Goal: Task Accomplishment & Management: Use online tool/utility

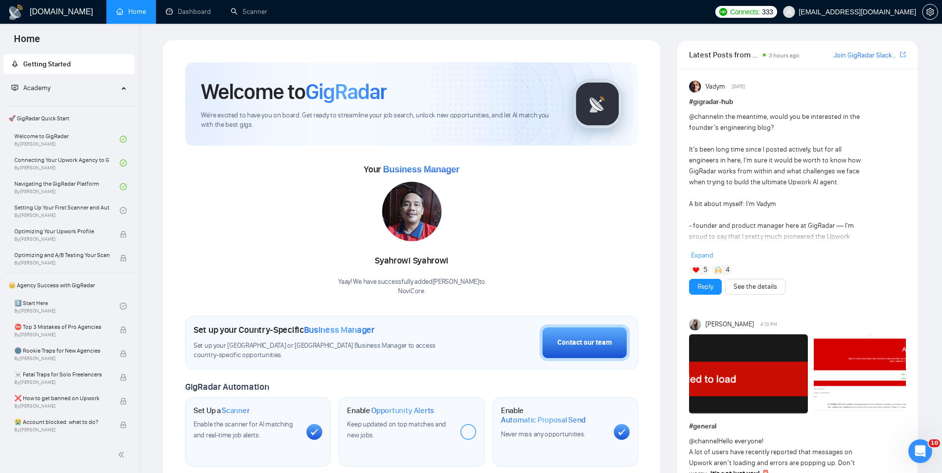
click at [760, 376] on img at bounding box center [748, 373] width 119 height 79
click at [171, 11] on link "Dashboard" at bounding box center [188, 11] width 45 height 8
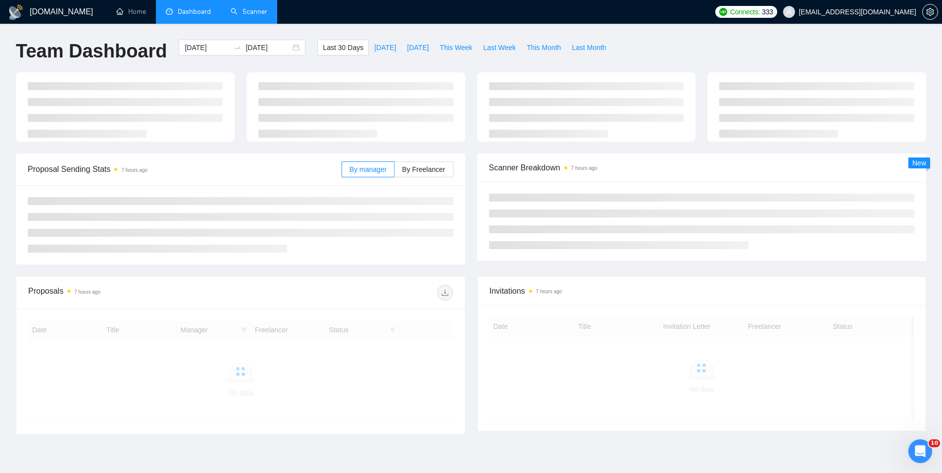
click at [257, 16] on link "Scanner" at bounding box center [249, 11] width 37 height 8
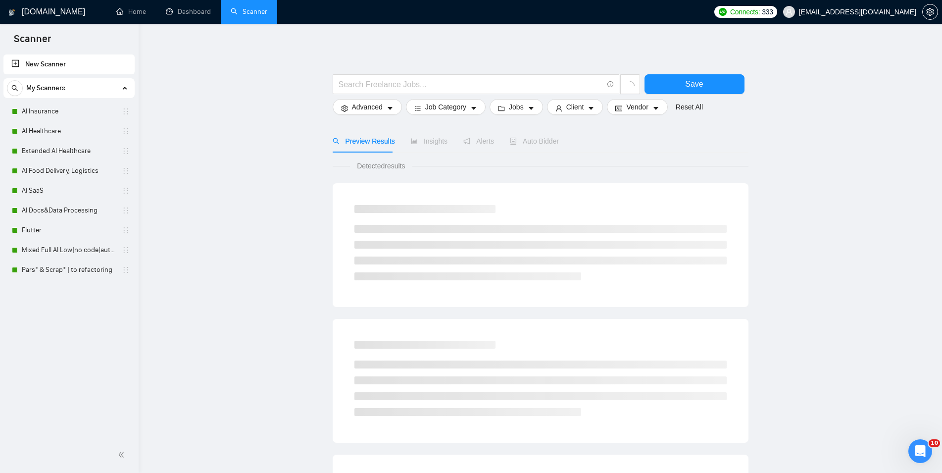
click at [94, 90] on div "My Scanners" at bounding box center [69, 88] width 124 height 20
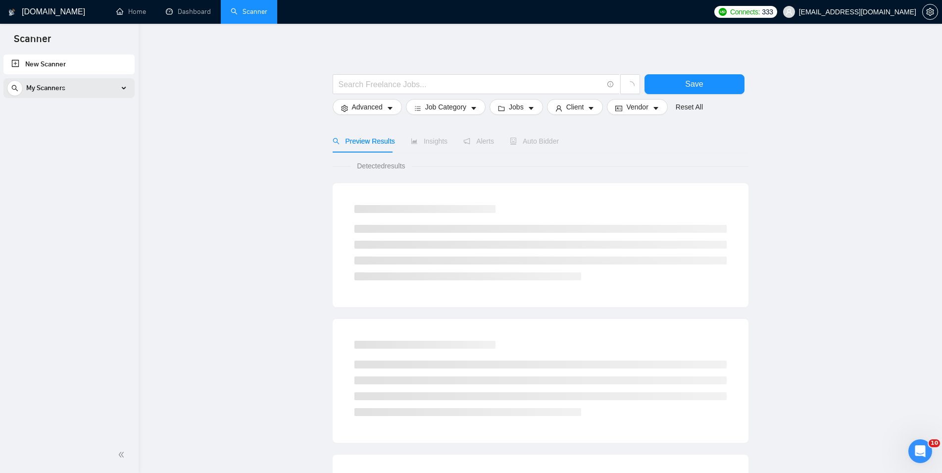
click at [94, 90] on div "My Scanners" at bounding box center [69, 88] width 124 height 20
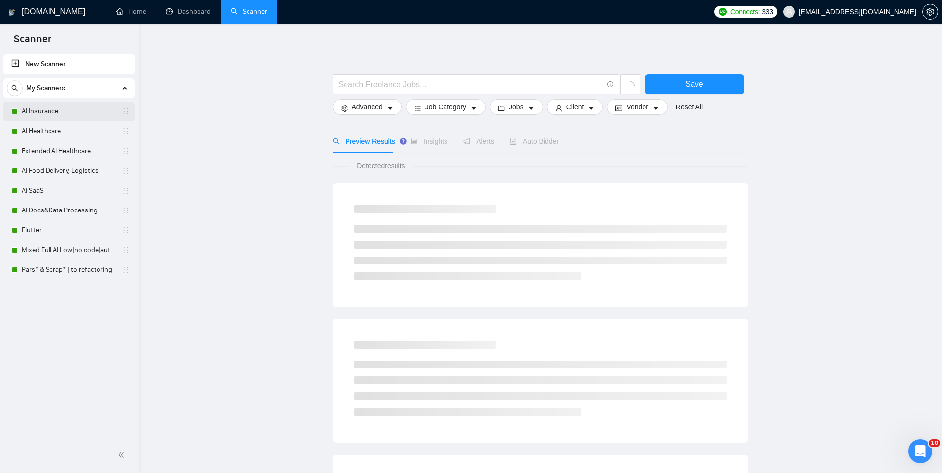
click at [85, 114] on link "AI Insurance" at bounding box center [69, 112] width 94 height 20
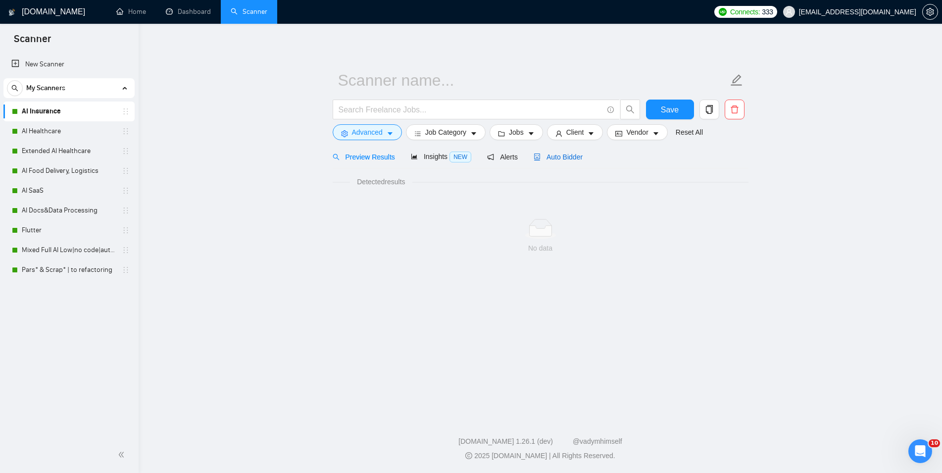
click at [544, 157] on span "Auto Bidder" at bounding box center [558, 157] width 49 height 8
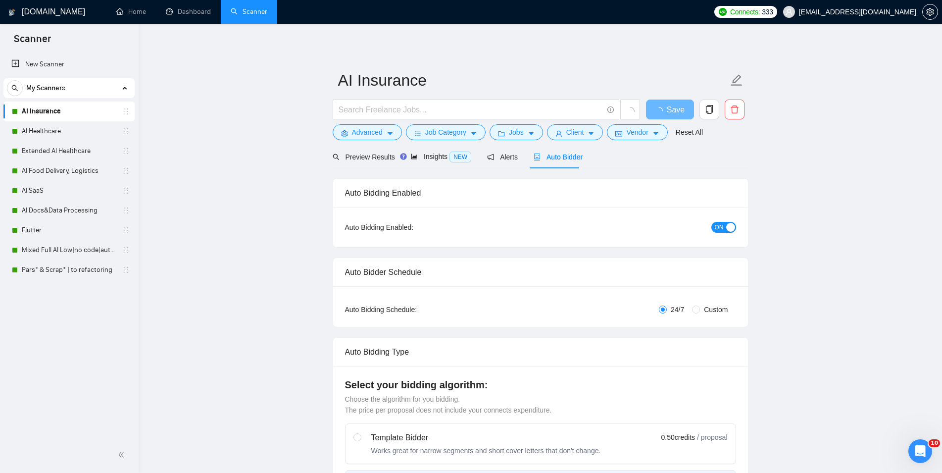
click at [720, 228] on span "ON" at bounding box center [719, 227] width 9 height 11
click at [666, 111] on button "Save" at bounding box center [670, 110] width 48 height 20
click at [74, 124] on link "AI Healthcare" at bounding box center [69, 131] width 94 height 20
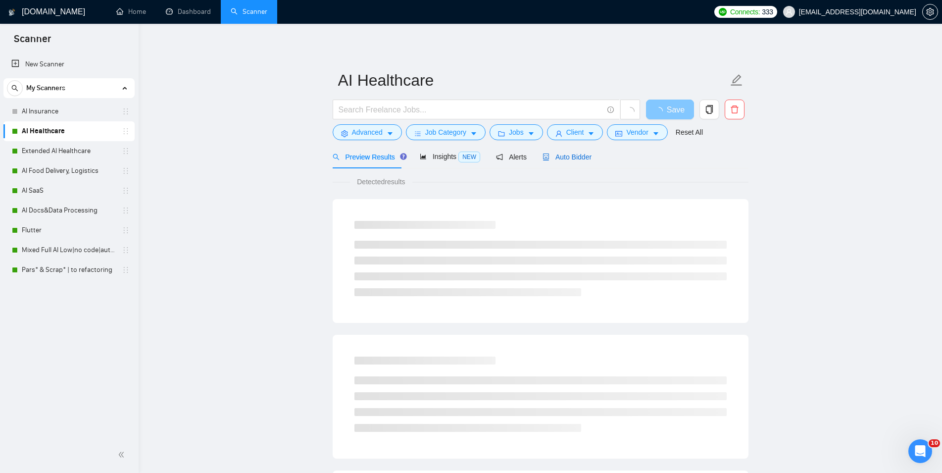
click at [577, 159] on span "Auto Bidder" at bounding box center [567, 157] width 49 height 8
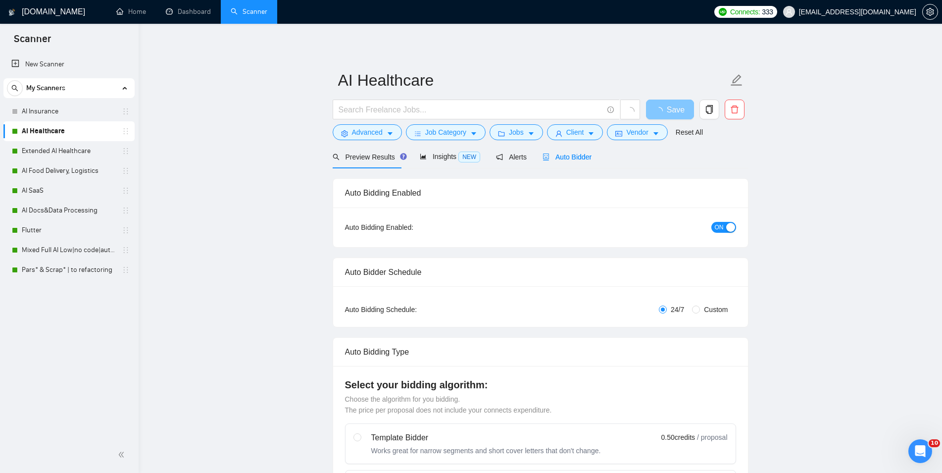
click at [727, 220] on div "ON" at bounding box center [671, 227] width 130 height 16
click at [726, 225] on div "button" at bounding box center [730, 227] width 9 height 9
click at [667, 113] on span "Save" at bounding box center [670, 110] width 18 height 12
click at [54, 151] on link "Extended AI Healthcare" at bounding box center [69, 151] width 94 height 20
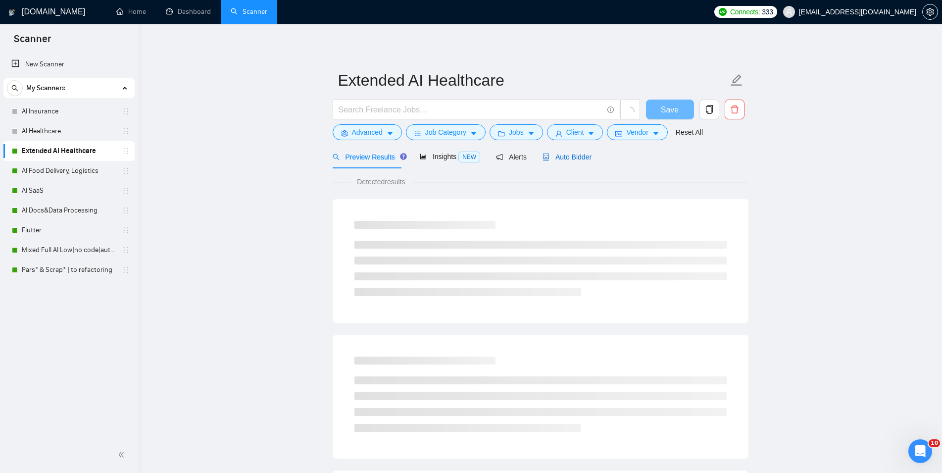
click at [562, 155] on span "Auto Bidder" at bounding box center [567, 157] width 49 height 8
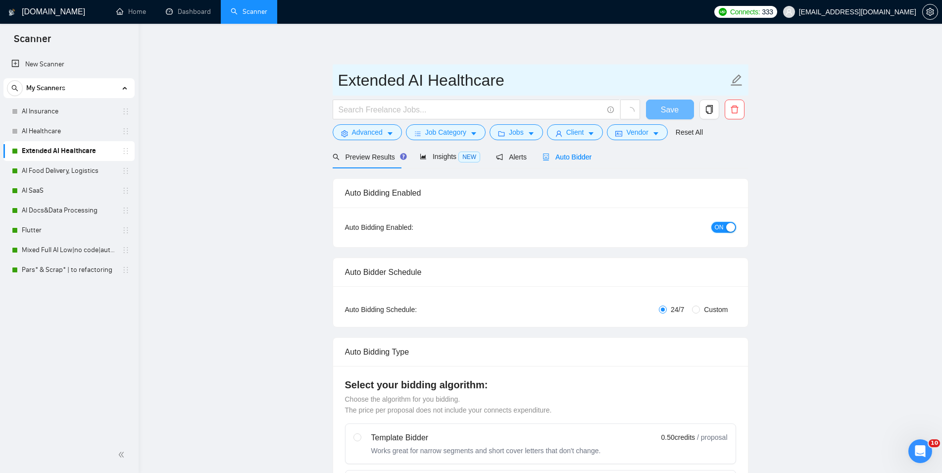
click at [720, 228] on span "ON" at bounding box center [719, 227] width 9 height 11
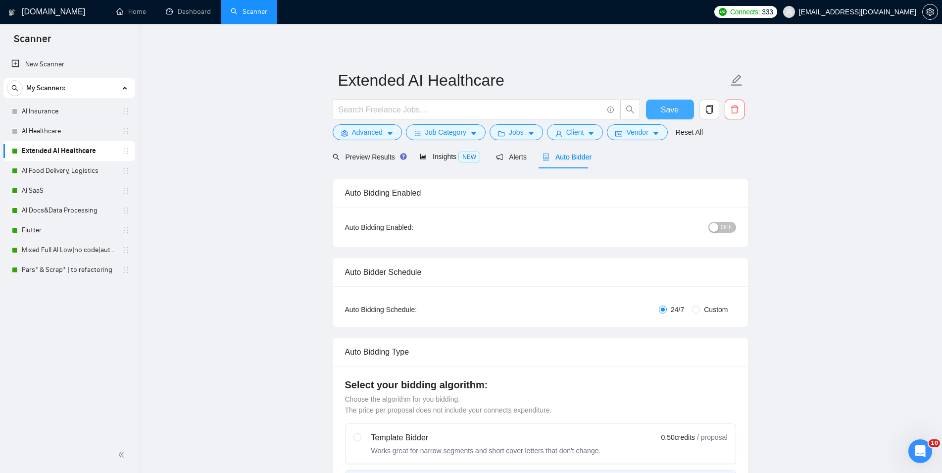
click at [674, 111] on span "Save" at bounding box center [670, 110] width 18 height 12
click at [51, 172] on link "AI Food Delivery, Logistics" at bounding box center [69, 171] width 94 height 20
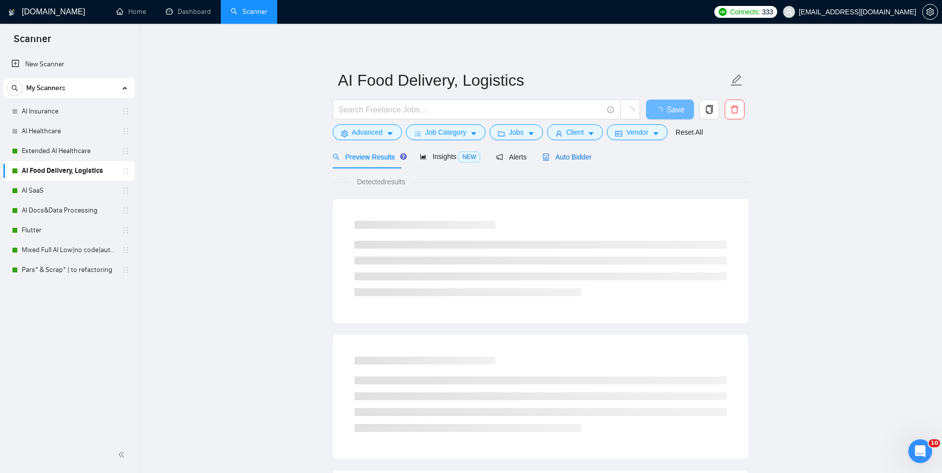
click at [567, 159] on span "Auto Bidder" at bounding box center [567, 157] width 49 height 8
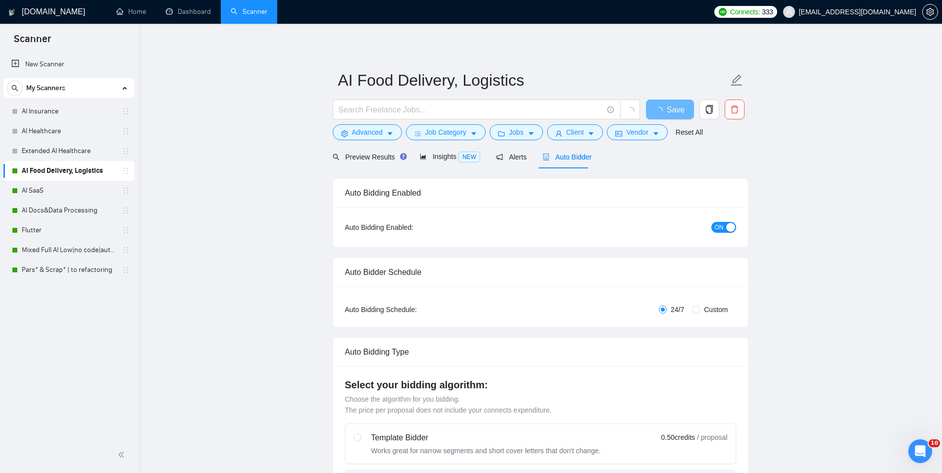
click at [723, 223] on span "ON" at bounding box center [719, 227] width 9 height 11
click at [677, 107] on span "Save" at bounding box center [676, 110] width 18 height 12
checkbox input "true"
click at [92, 194] on link "AI SaaS" at bounding box center [69, 191] width 94 height 20
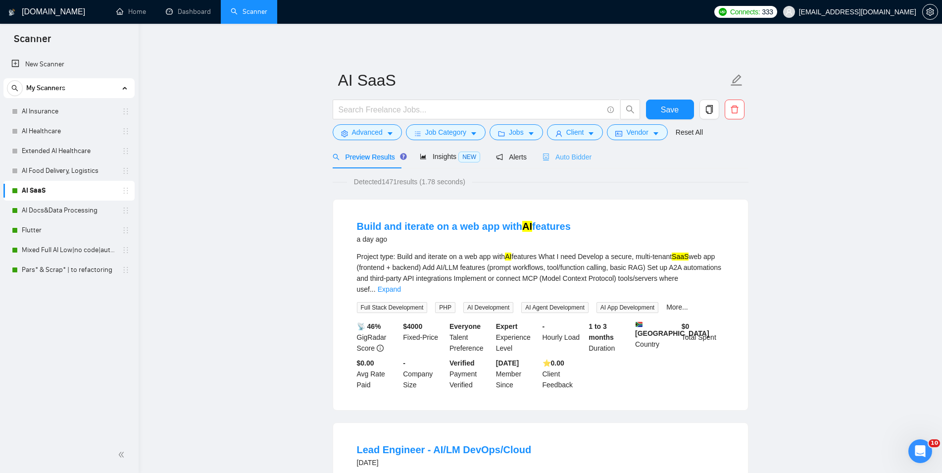
click at [553, 164] on div "Auto Bidder" at bounding box center [567, 156] width 49 height 23
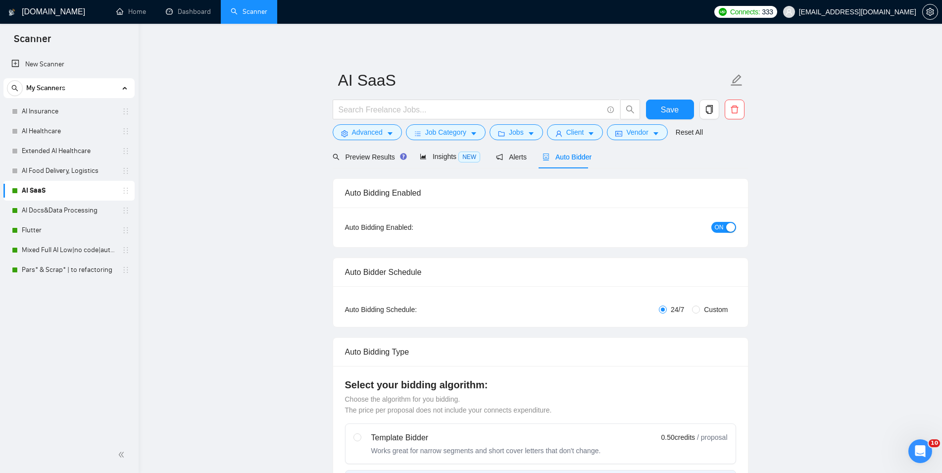
click at [714, 223] on button "ON" at bounding box center [724, 227] width 25 height 11
click at [683, 110] on button "Save" at bounding box center [670, 110] width 48 height 20
click at [82, 209] on link "AI Docs&Data Processing" at bounding box center [69, 211] width 94 height 20
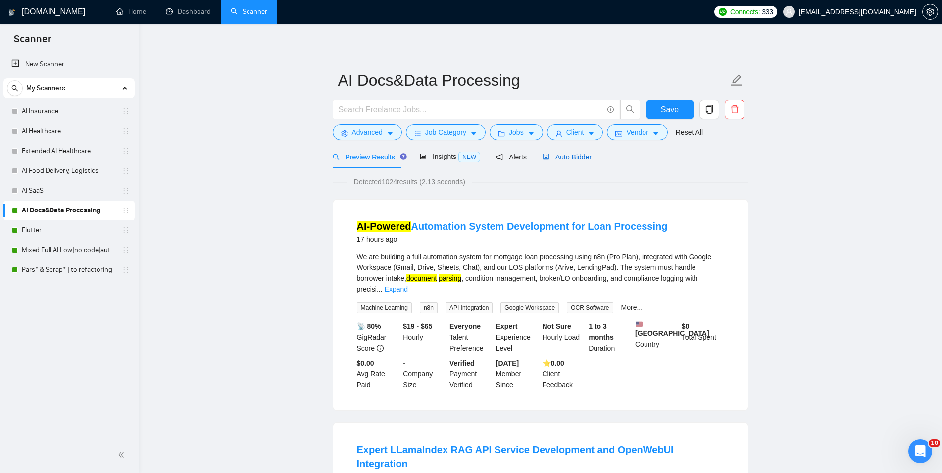
click at [574, 160] on span "Auto Bidder" at bounding box center [567, 157] width 49 height 8
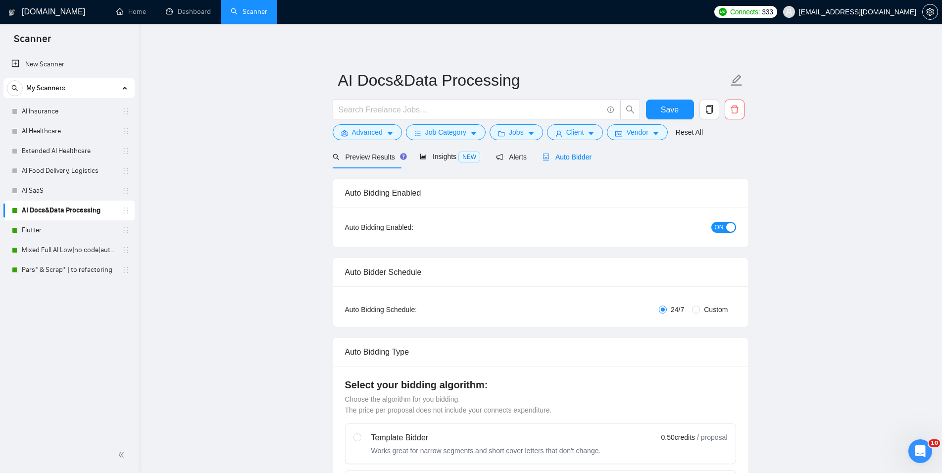
click at [722, 227] on span "ON" at bounding box center [719, 227] width 9 height 11
click at [665, 113] on span "Save" at bounding box center [670, 110] width 18 height 12
click at [63, 230] on link "Flutter" at bounding box center [69, 230] width 94 height 20
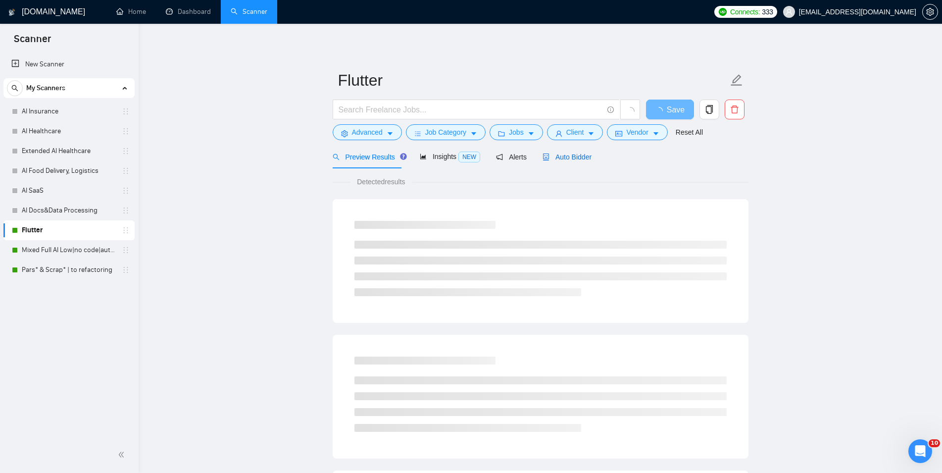
click at [577, 157] on span "Auto Bidder" at bounding box center [567, 157] width 49 height 8
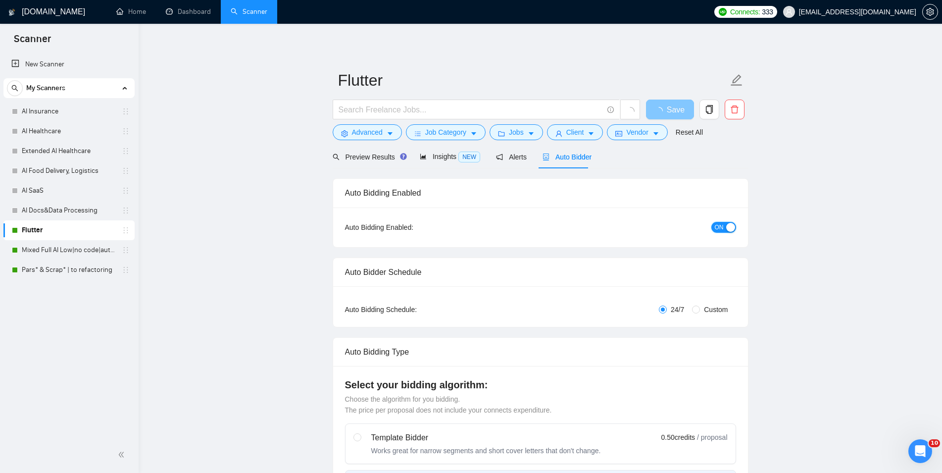
click at [729, 226] on div "button" at bounding box center [730, 227] width 9 height 9
click at [666, 112] on button "Save" at bounding box center [670, 110] width 48 height 20
click at [51, 246] on link "Mixed Full AI Low|no code|automations" at bounding box center [69, 250] width 94 height 20
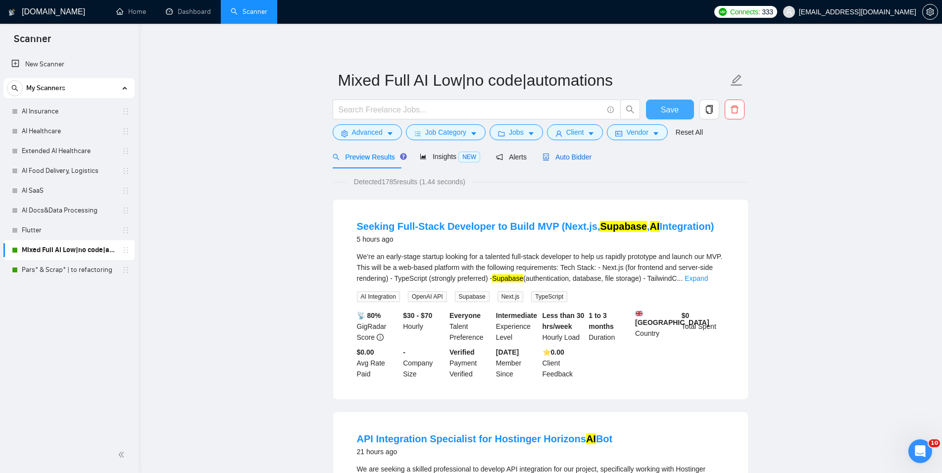
click at [580, 158] on span "Auto Bidder" at bounding box center [567, 157] width 49 height 8
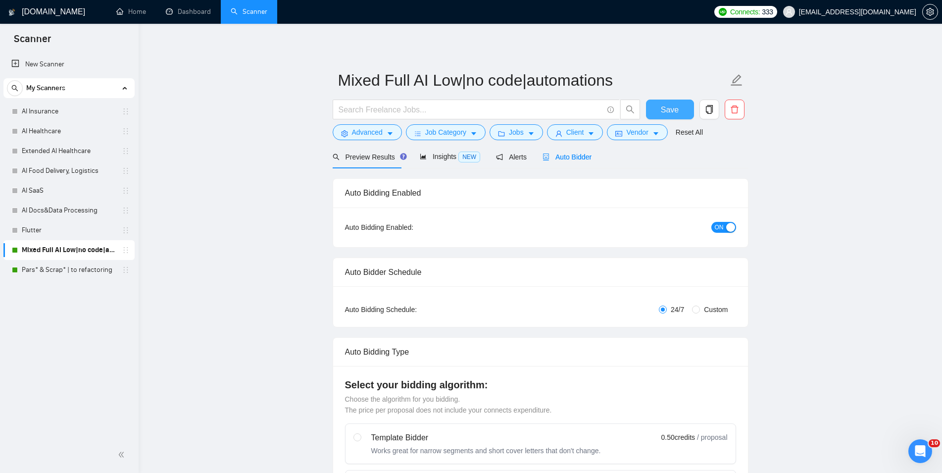
click at [726, 224] on div "button" at bounding box center [730, 227] width 9 height 9
click at [668, 105] on span "Save" at bounding box center [670, 110] width 18 height 12
click at [59, 272] on link "Pars* & Scrap* | to refactoring" at bounding box center [69, 270] width 94 height 20
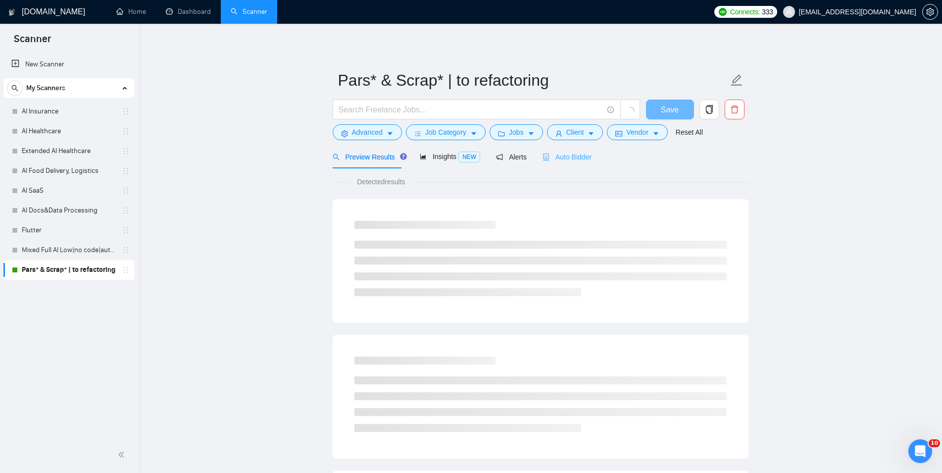
click at [574, 163] on div "Auto Bidder" at bounding box center [567, 156] width 49 height 23
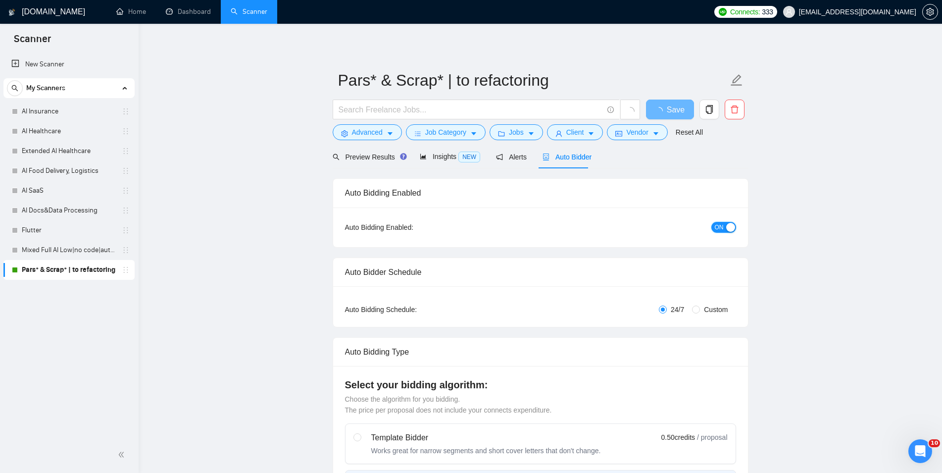
click at [721, 224] on span "ON" at bounding box center [719, 227] width 9 height 11
click at [679, 110] on span "Save" at bounding box center [670, 110] width 18 height 12
click at [166, 16] on link "Dashboard" at bounding box center [188, 11] width 45 height 8
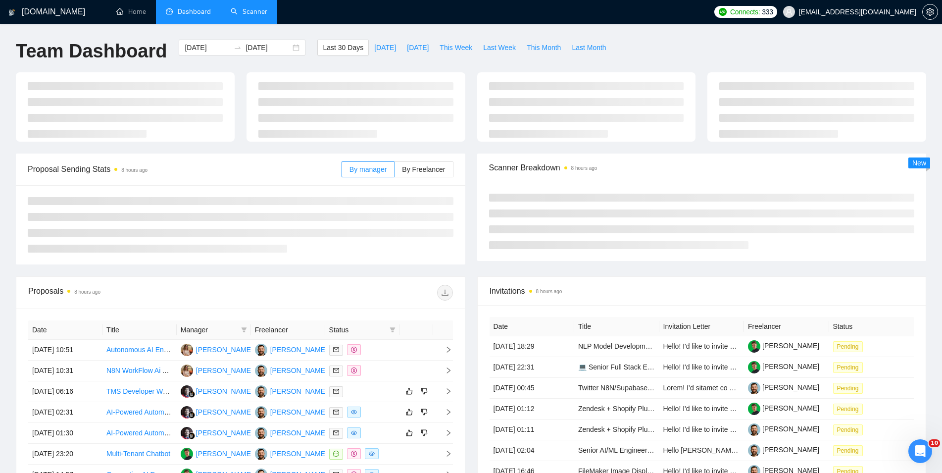
type input "[DATE]"
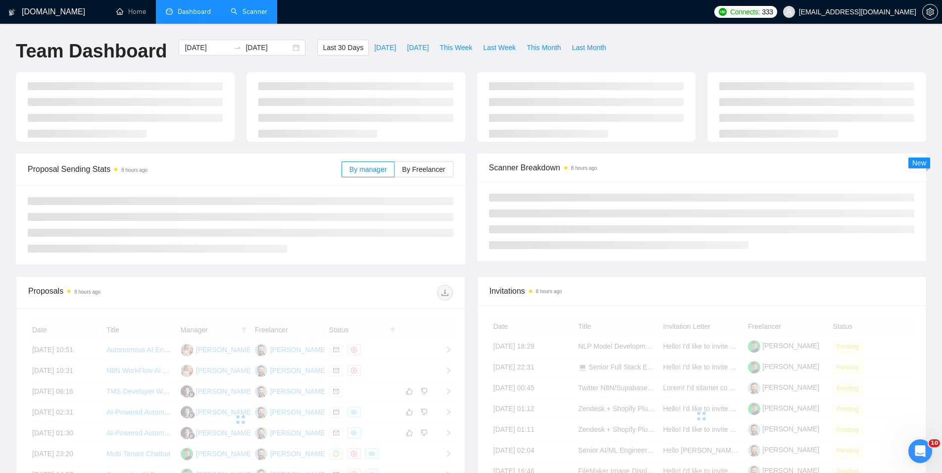
click at [252, 10] on link "Scanner" at bounding box center [249, 11] width 37 height 8
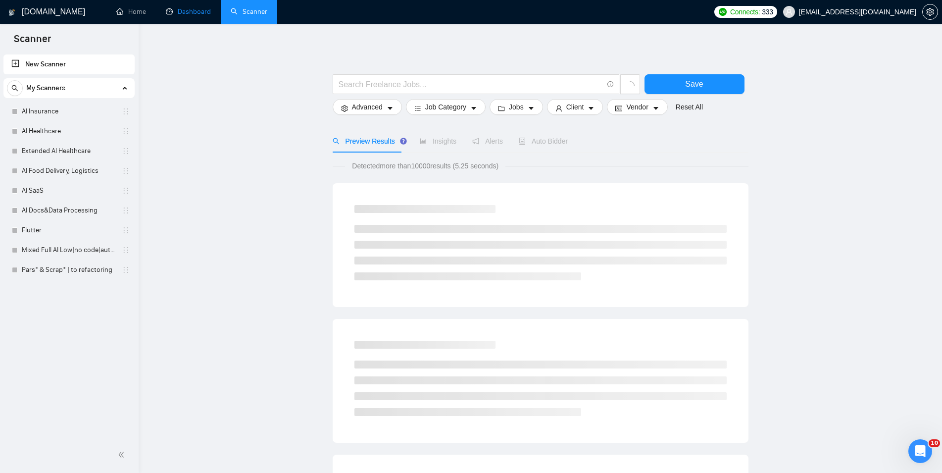
click at [201, 16] on link "Dashboard" at bounding box center [188, 11] width 45 height 8
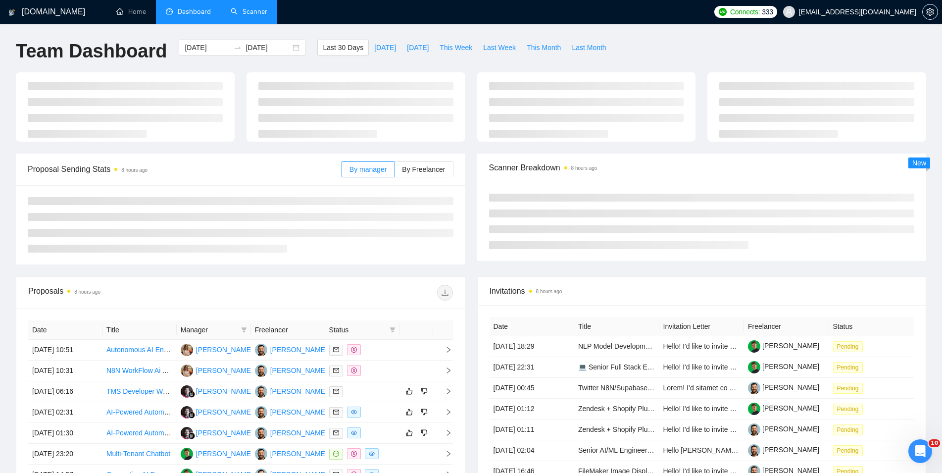
type input "[DATE]"
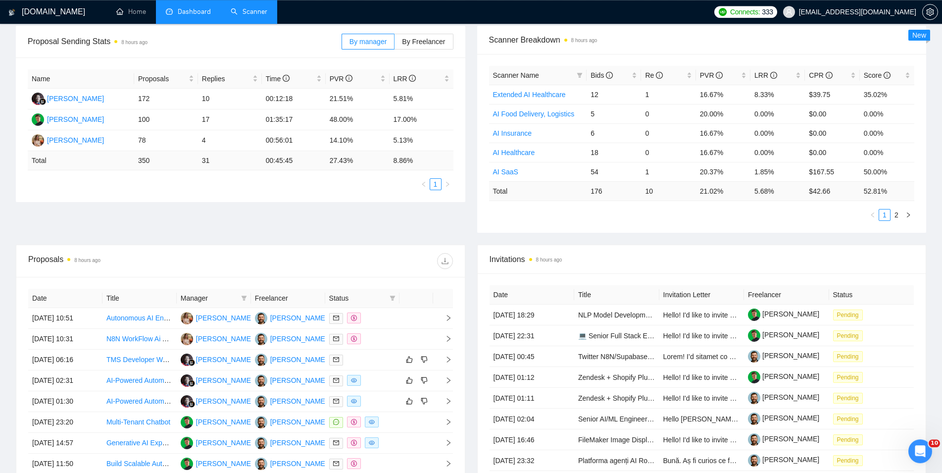
scroll to position [152, 0]
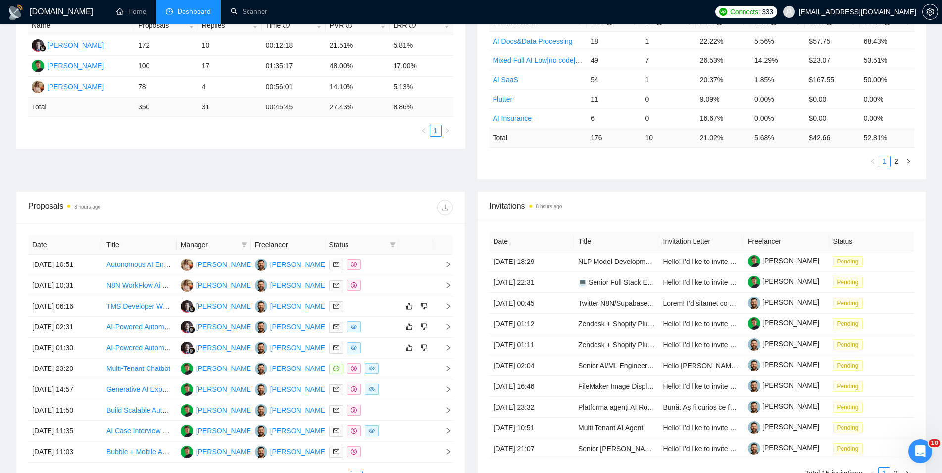
scroll to position [253, 0]
